Goal: Information Seeking & Learning: Find specific fact

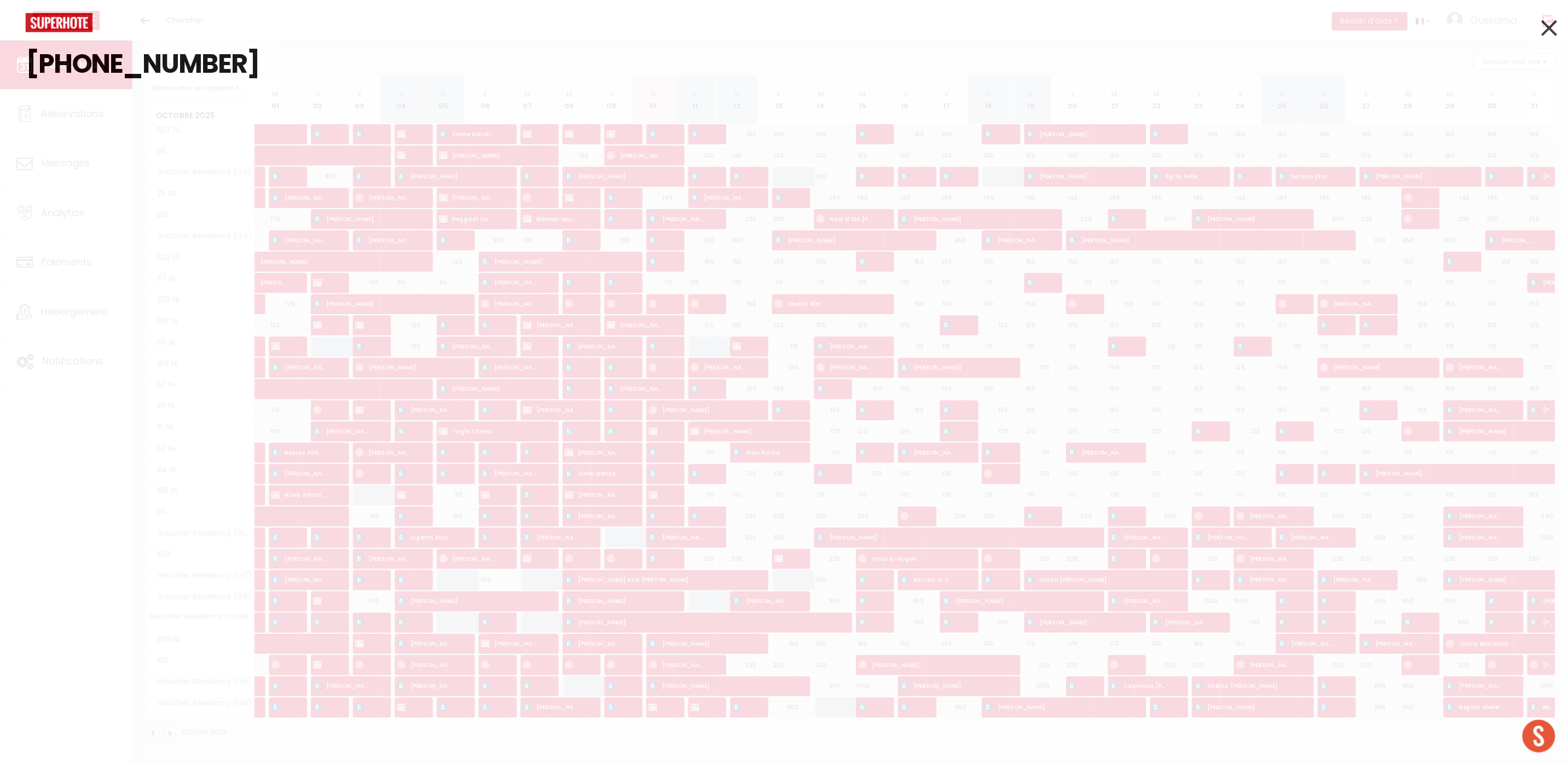
scroll to position [106, 0]
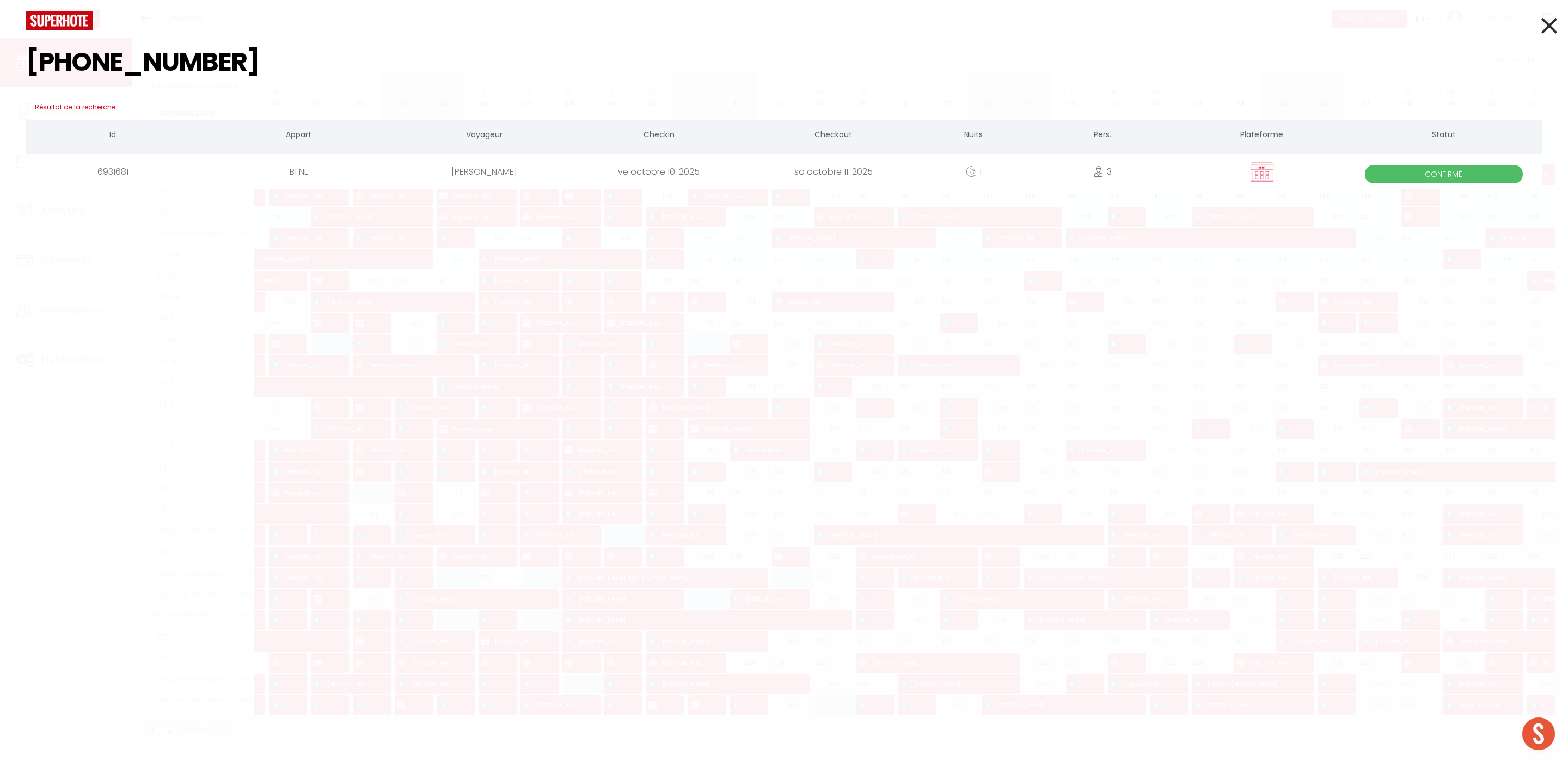
click at [221, 54] on input "[PHONE_NUMBER]" at bounding box center [784, 62] width 1517 height 65
click at [222, 54] on input "[PHONE_NUMBER]" at bounding box center [784, 62] width 1517 height 65
click at [223, 54] on input "[PHONE_NUMBER]" at bounding box center [784, 62] width 1517 height 65
paste input "[PHONE_NUMBER]"
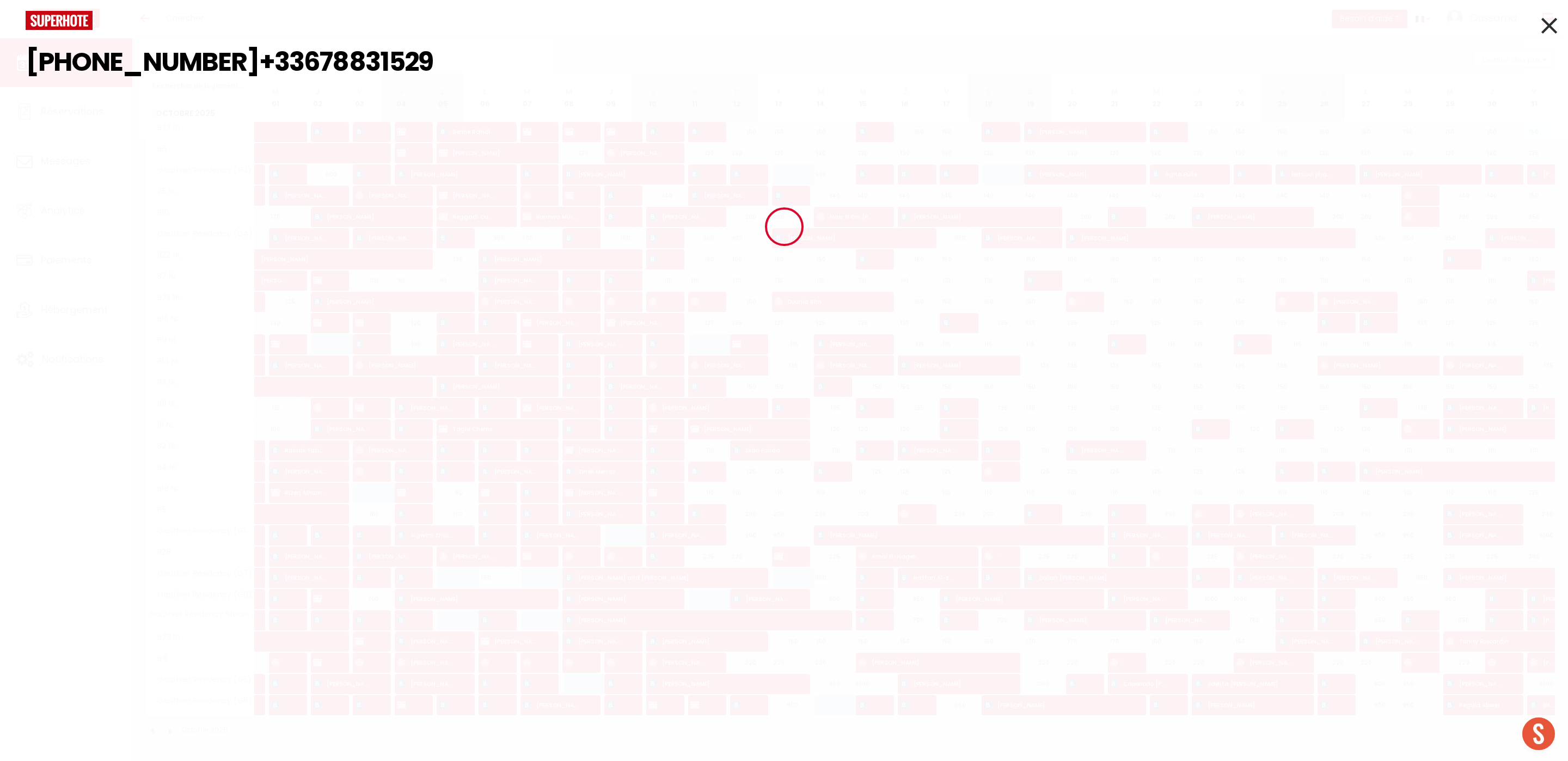
click at [238, 59] on div at bounding box center [784, 226] width 1568 height 663
drag, startPoint x: 457, startPoint y: 56, endPoint x: 0, endPoint y: 68, distance: 457.2
click at [0, 68] on div "[PHONE_NUMBER]+33678831529 Résultat de la recherche Id Appart Voyageur Checkin …" at bounding box center [784, 380] width 1568 height 761
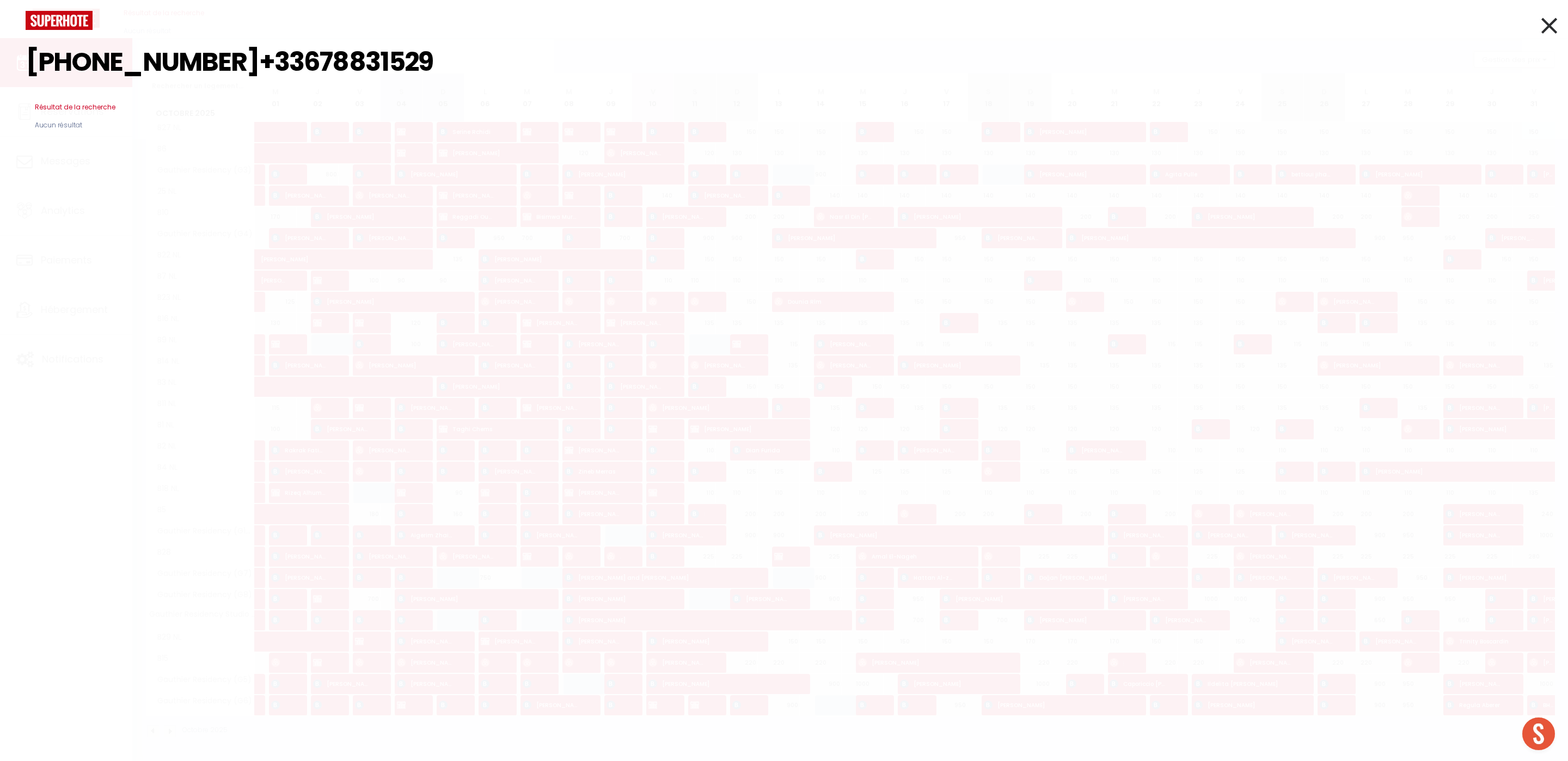
paste input
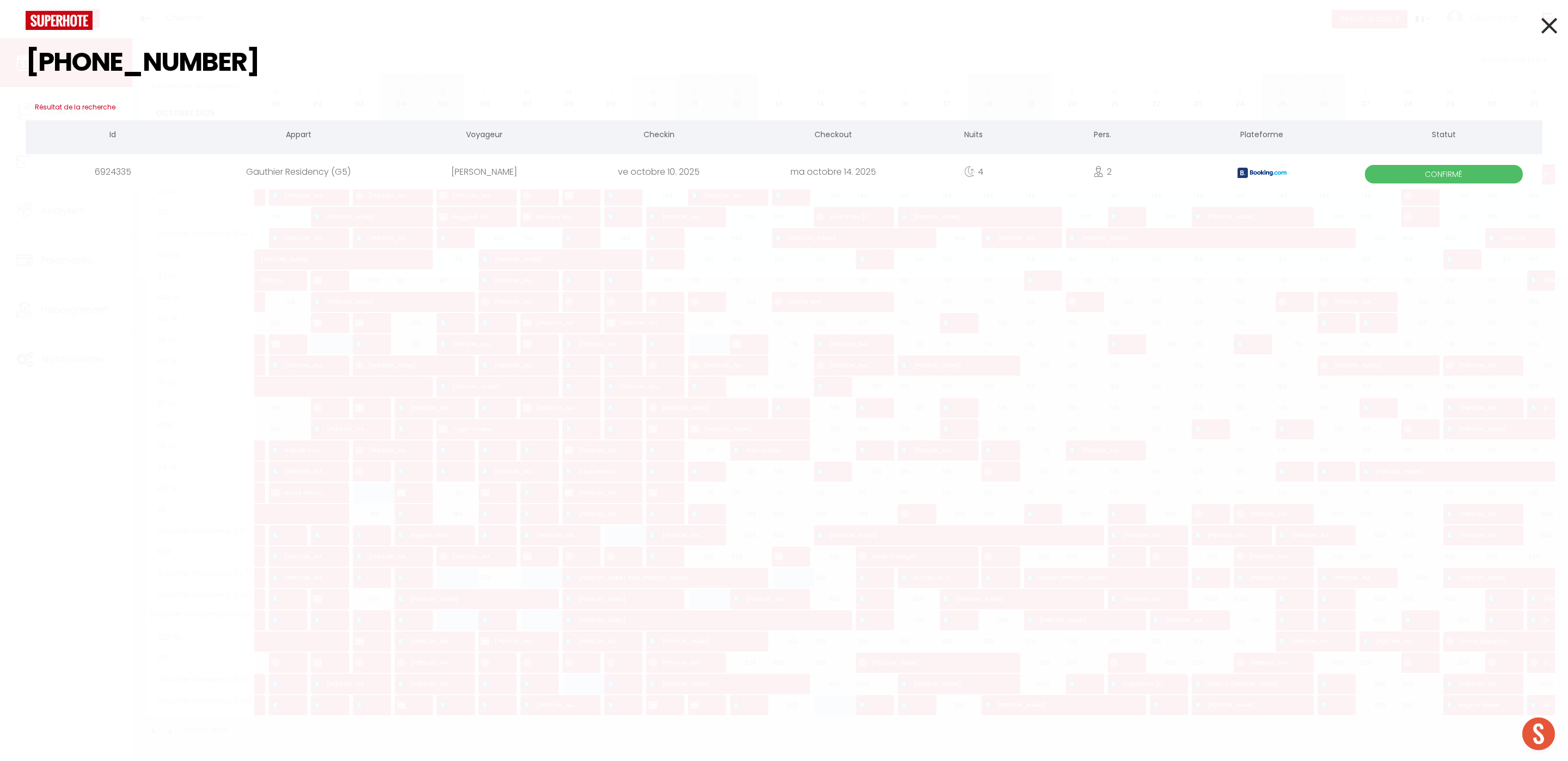
type input "[PHONE_NUMBER]"
click at [1551, 36] on icon at bounding box center [1549, 26] width 16 height 27
